Goal: Check status

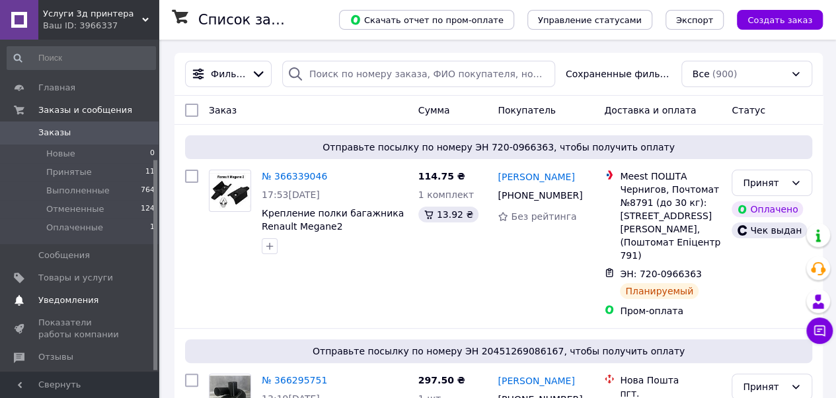
scroll to position [190, 0]
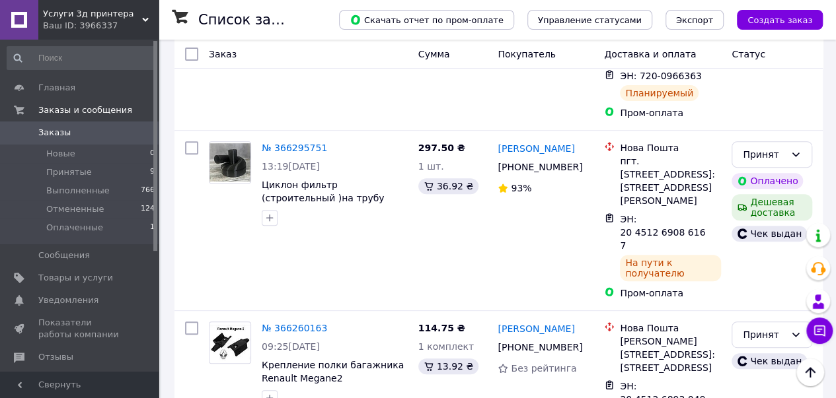
scroll to position [66, 0]
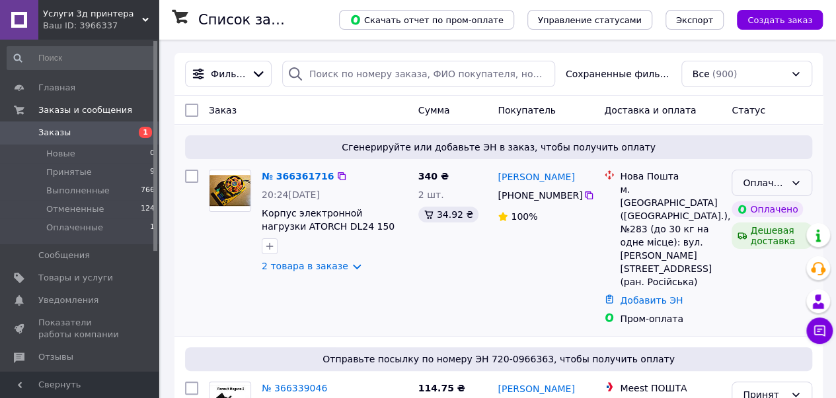
click at [772, 184] on div "Оплаченный" at bounding box center [763, 183] width 42 height 15
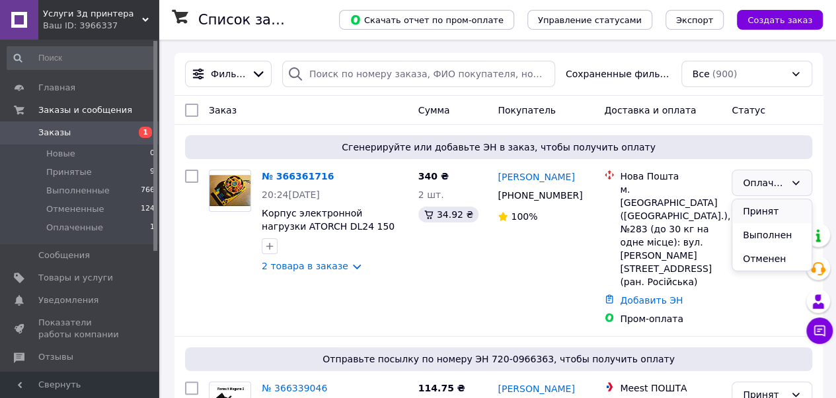
click at [768, 212] on li "Принят" at bounding box center [771, 211] width 79 height 24
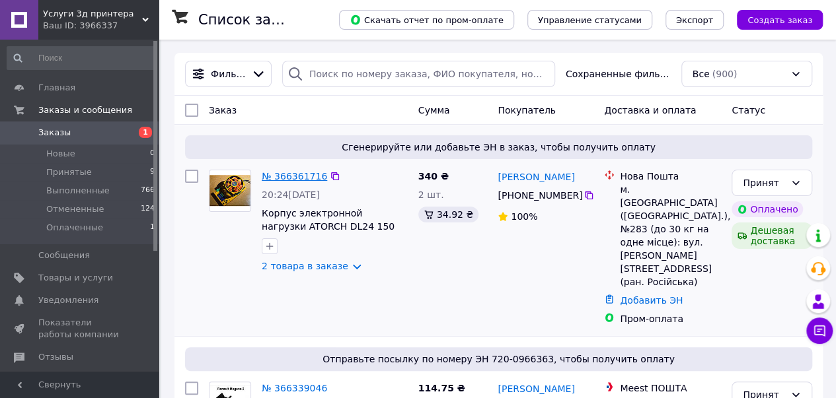
click at [309, 176] on link "№ 366361716" at bounding box center [294, 176] width 65 height 11
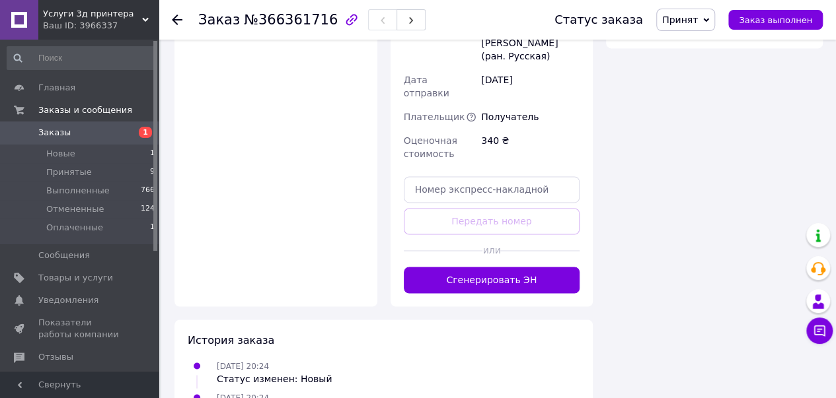
scroll to position [991, 0]
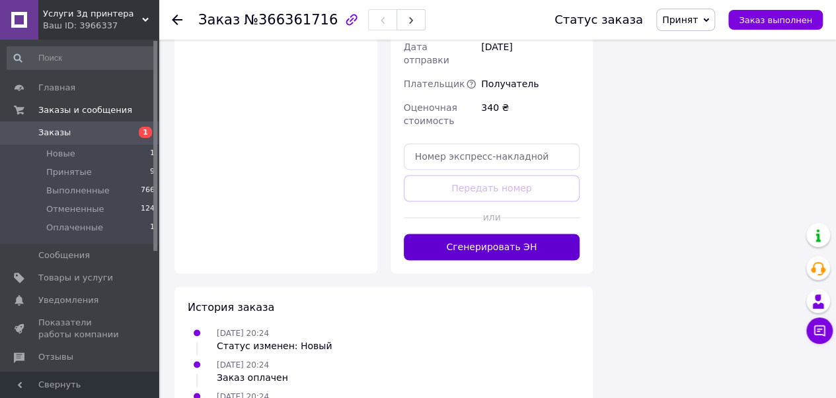
click at [495, 234] on button "Сгенерировать ЭН" at bounding box center [492, 247] width 176 height 26
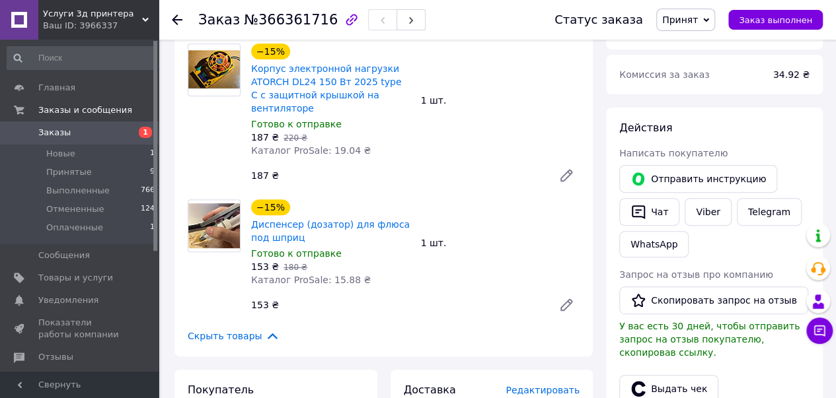
scroll to position [132, 0]
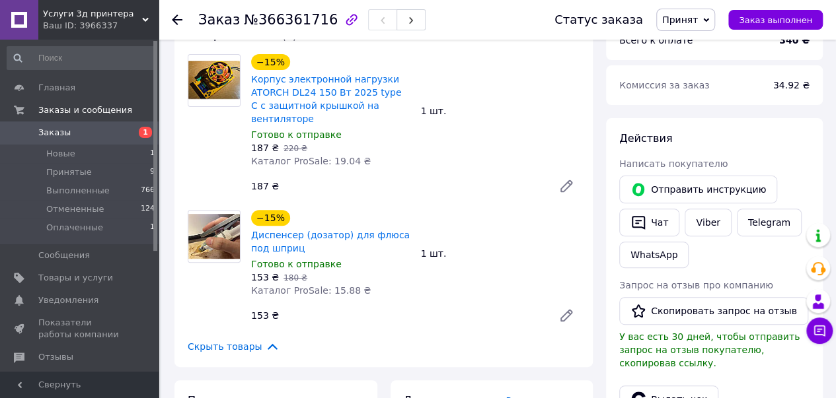
click at [176, 15] on icon at bounding box center [177, 20] width 11 height 11
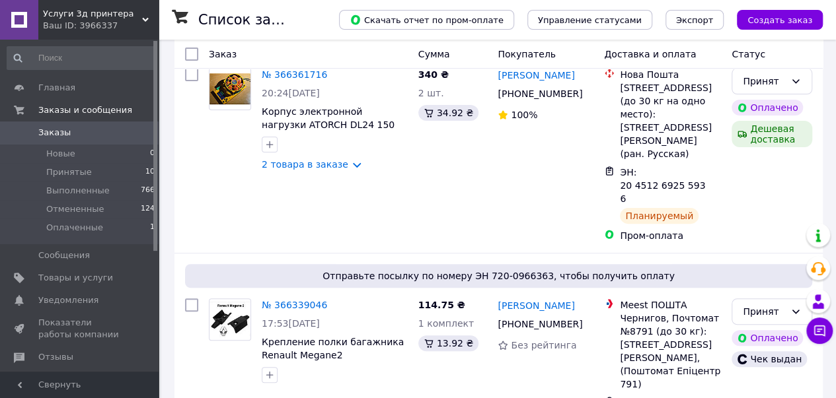
scroll to position [132, 0]
